Goal: Task Accomplishment & Management: Manage account settings

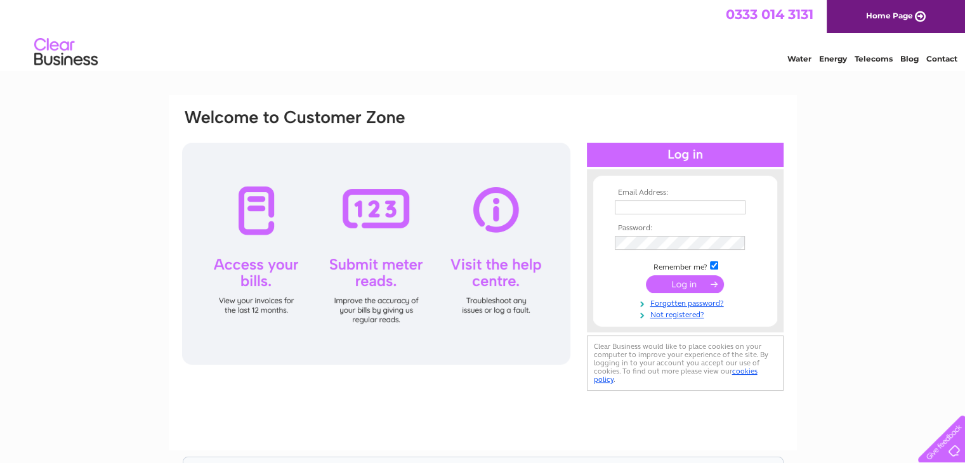
type input "abidmnzr@yahoo.co.uk"
click at [678, 287] on input "submit" at bounding box center [685, 284] width 78 height 18
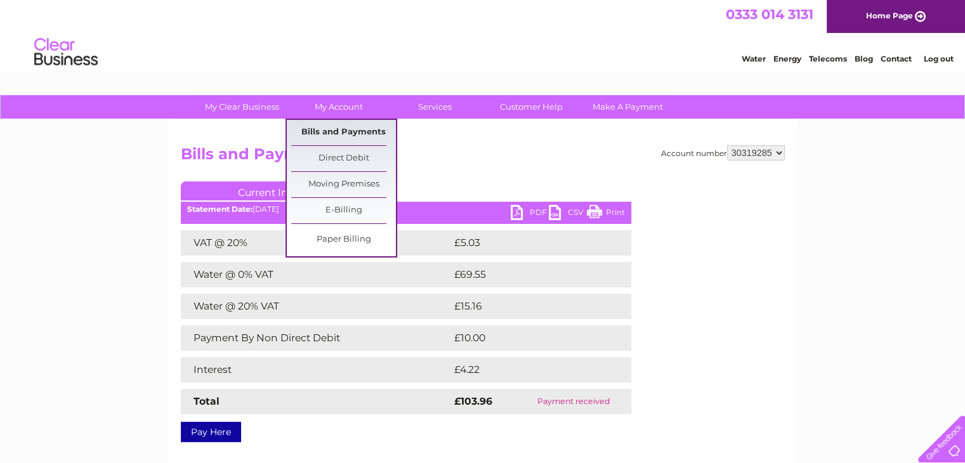
click at [344, 133] on link "Bills and Payments" at bounding box center [343, 132] width 105 height 25
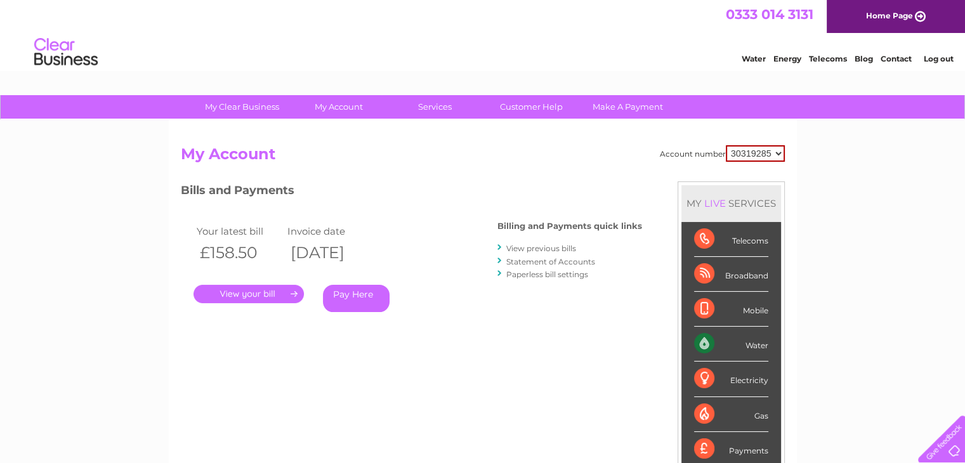
click at [528, 249] on link "View previous bills" at bounding box center [541, 249] width 70 height 10
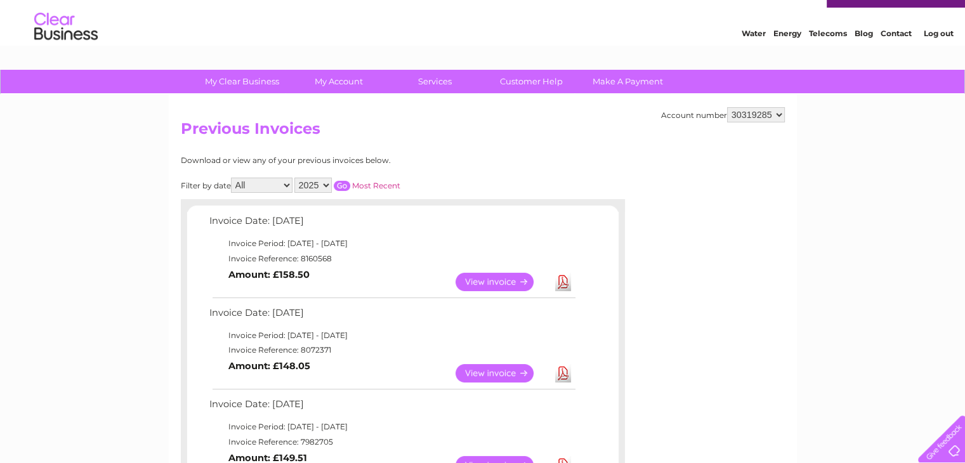
scroll to position [28, 0]
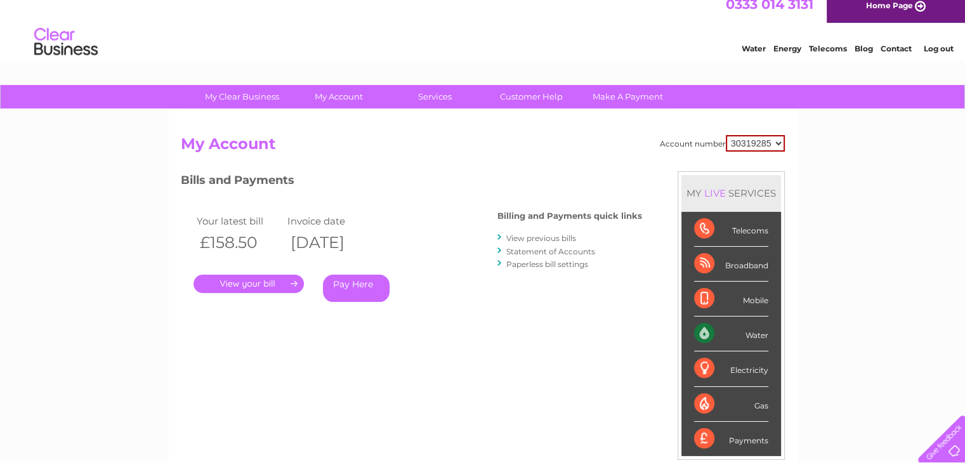
scroll to position [15, 0]
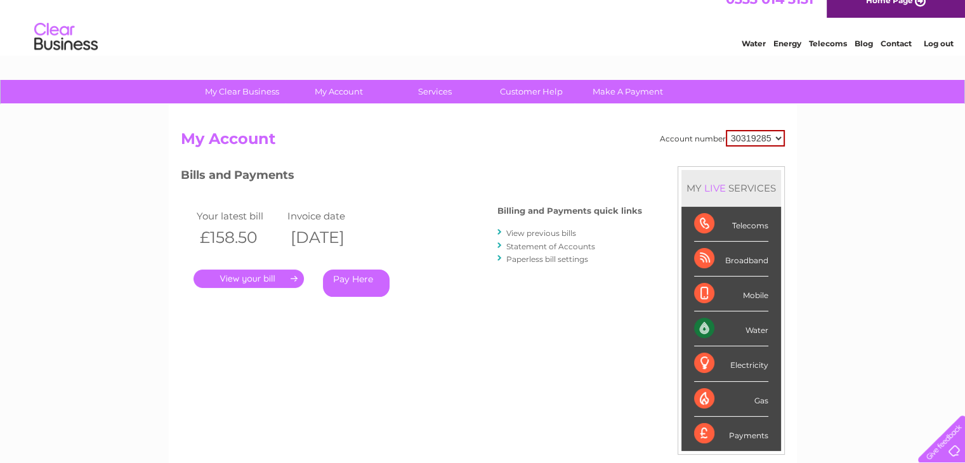
click at [539, 246] on link "Statement of Accounts" at bounding box center [550, 247] width 89 height 10
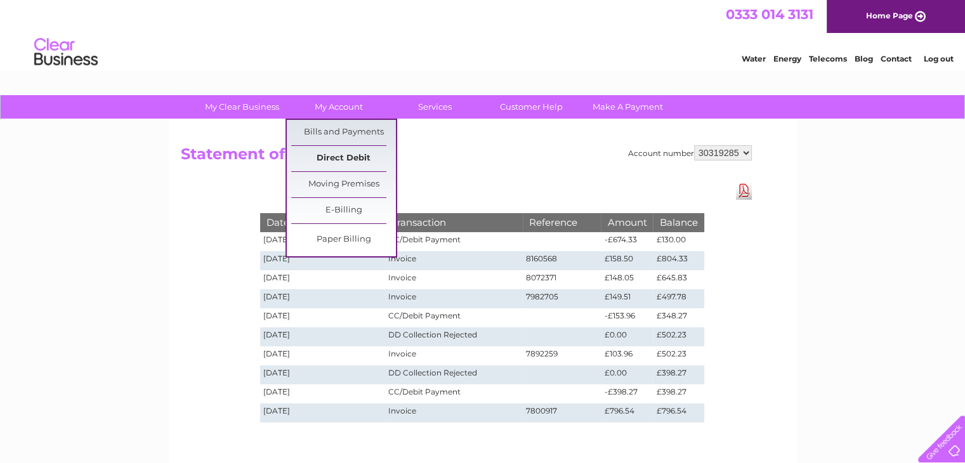
click at [335, 158] on link "Direct Debit" at bounding box center [343, 158] width 105 height 25
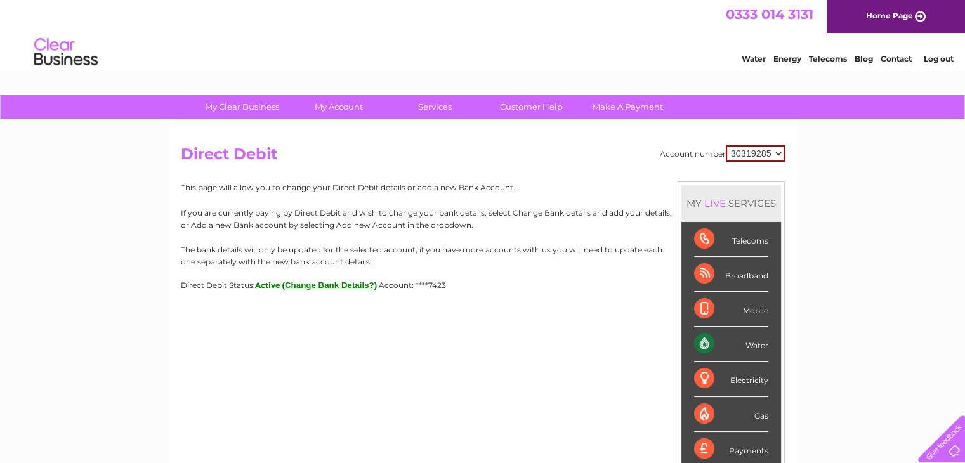
click at [340, 286] on button "(Change Bank Details?)" at bounding box center [329, 285] width 95 height 10
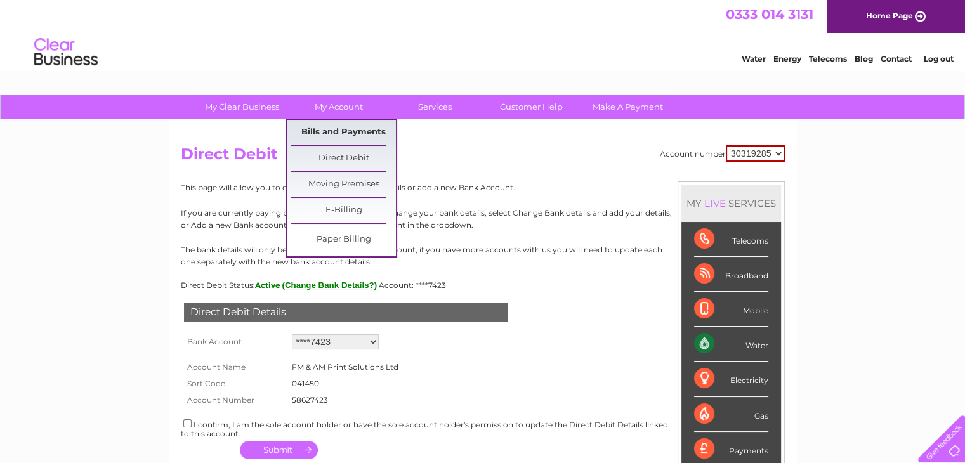
click at [330, 130] on link "Bills and Payments" at bounding box center [343, 132] width 105 height 25
